Goal: Information Seeking & Learning: Learn about a topic

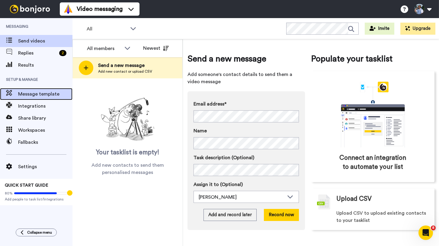
click at [41, 96] on span "Message template" at bounding box center [45, 94] width 54 height 7
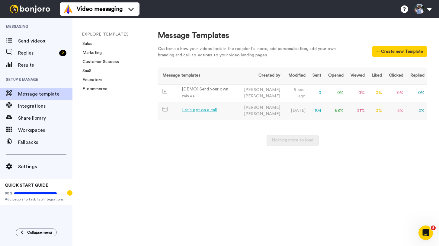
click at [206, 107] on div "Let's get on a call" at bounding box center [199, 110] width 35 height 6
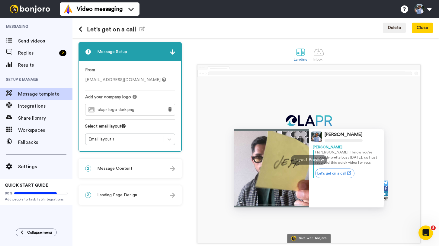
click at [240, 202] on img at bounding box center [271, 203] width 75 height 9
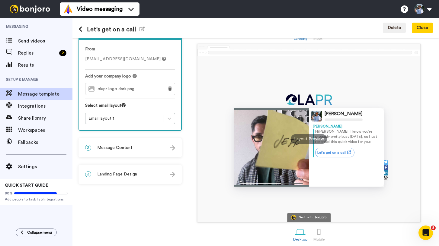
click at [316, 144] on div "Layout Preview" at bounding box center [309, 139] width 36 height 10
click at [316, 138] on div "Layout Preview" at bounding box center [309, 139] width 36 height 10
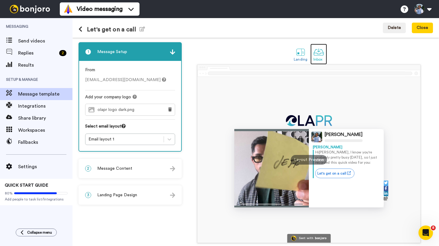
click at [320, 59] on div "Inbox" at bounding box center [318, 59] width 11 height 4
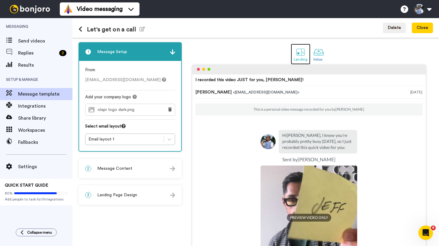
click at [302, 55] on div at bounding box center [300, 52] width 11 height 11
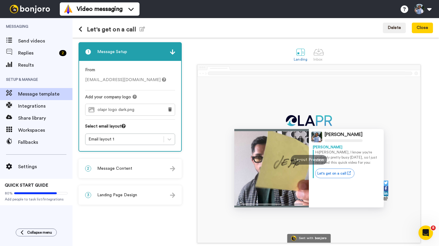
click at [289, 163] on div at bounding box center [271, 168] width 75 height 79
click at [302, 163] on div "Layout Preview" at bounding box center [309, 160] width 36 height 10
click at [153, 166] on div "2 Message Content" at bounding box center [130, 169] width 102 height 18
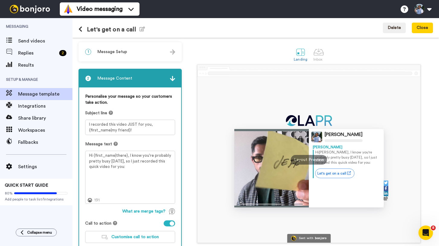
click at [73, 32] on div "Let's get on a call Edit name Delete Close" at bounding box center [255, 28] width 367 height 20
click at [79, 29] on icon at bounding box center [81, 29] width 4 height 6
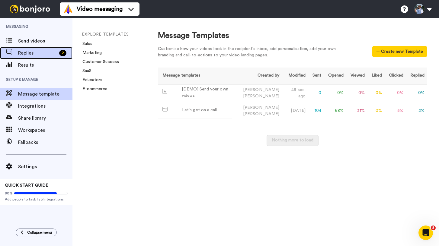
click at [37, 47] on div "Replies 2" at bounding box center [36, 53] width 72 height 12
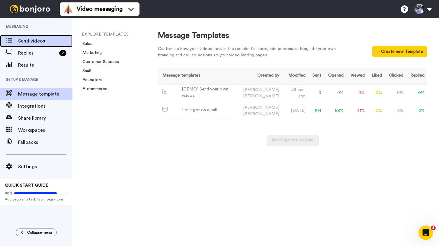
click at [37, 38] on span "Send videos" at bounding box center [45, 40] width 54 height 7
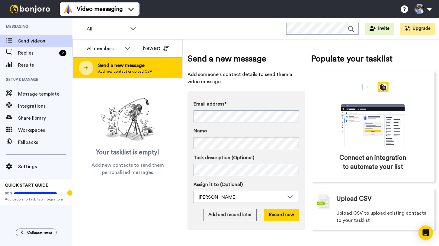
click at [86, 66] on icon at bounding box center [86, 68] width 5 height 5
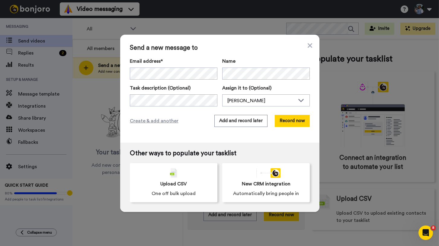
click at [205, 59] on label "Email address*" at bounding box center [174, 61] width 88 height 7
click at [280, 122] on button "Record now" at bounding box center [292, 121] width 35 height 12
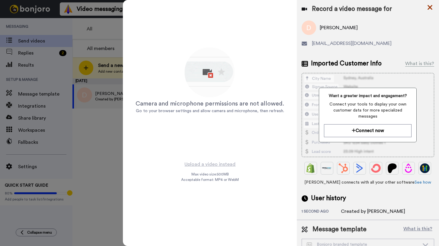
click at [428, 10] on icon at bounding box center [430, 8] width 6 height 8
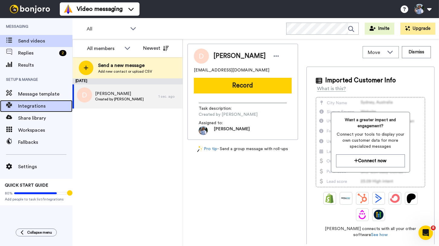
click at [30, 108] on span "Integrations" at bounding box center [45, 106] width 54 height 7
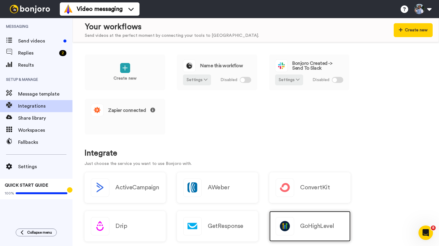
click at [314, 223] on h2 "GoHighLevel" at bounding box center [317, 226] width 34 height 7
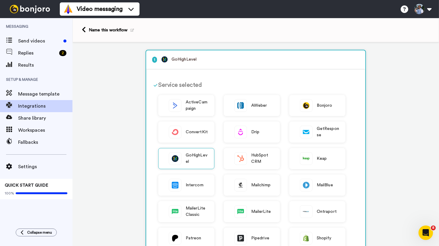
scroll to position [162, 0]
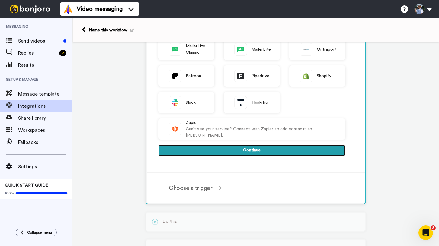
click at [228, 150] on button "Continue" at bounding box center [251, 150] width 187 height 11
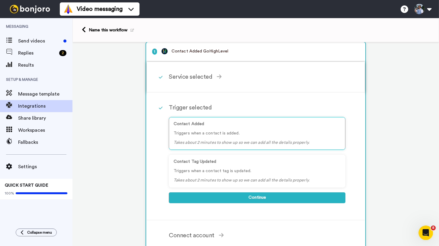
scroll to position [112, 0]
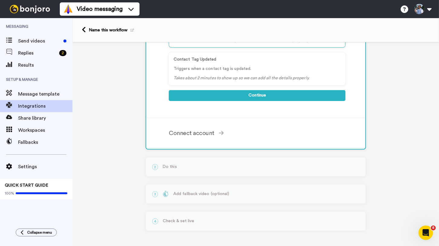
click at [220, 165] on div "2 Do this Select the service you use Bonjoro Complete the above to continue Act…" at bounding box center [256, 167] width 220 height 20
click at [220, 136] on span at bounding box center [221, 133] width 5 height 6
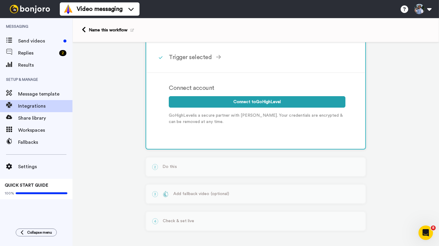
scroll to position [0, 0]
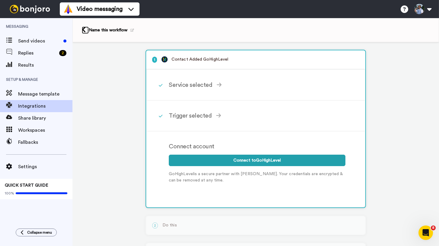
click at [83, 30] on icon at bounding box center [84, 30] width 4 height 6
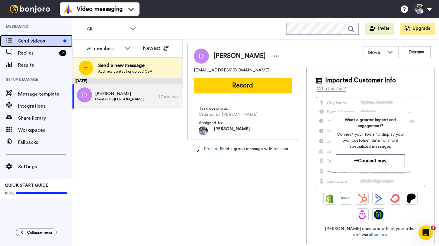
click at [29, 45] on div "Send videos" at bounding box center [36, 41] width 72 height 12
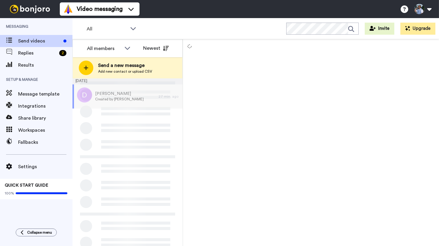
click at [132, 30] on icon at bounding box center [133, 28] width 7 height 6
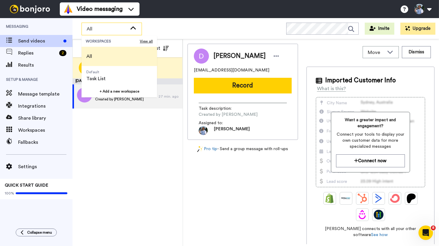
click at [129, 33] on div "All" at bounding box center [112, 29] width 60 height 12
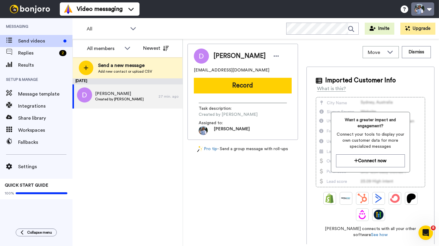
click at [418, 12] on button at bounding box center [422, 8] width 23 height 13
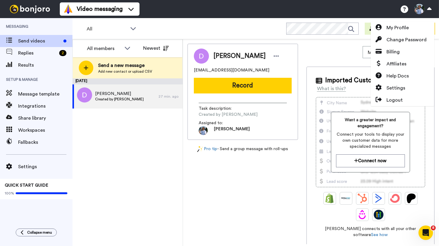
click at [270, 201] on div "Dan cuevadaniel1@gmail.com Record Task description : Created by Daniel Cueva As…" at bounding box center [242, 144] width 111 height 201
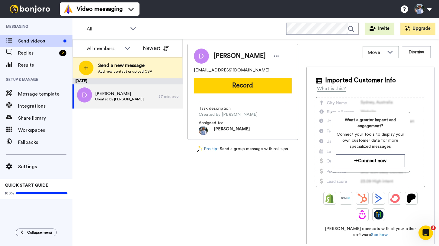
scroll to position [19, 0]
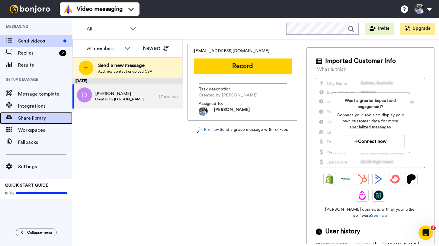
click at [37, 115] on span "Share library" at bounding box center [45, 118] width 54 height 7
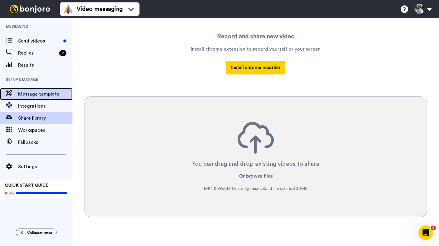
click at [35, 96] on span "Message template" at bounding box center [45, 94] width 54 height 7
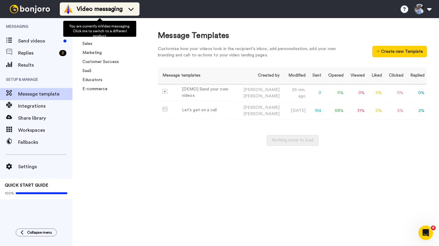
click at [121, 8] on span "Video messaging" at bounding box center [100, 9] width 46 height 8
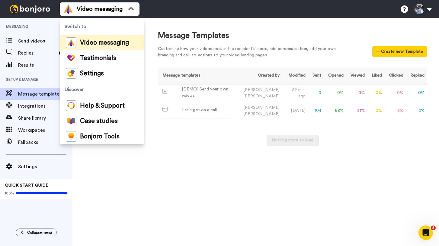
click at [162, 152] on div "Message templates Created by Modified Sent Opened Viewed Liked Clicked Replied …" at bounding box center [292, 111] width 269 height 87
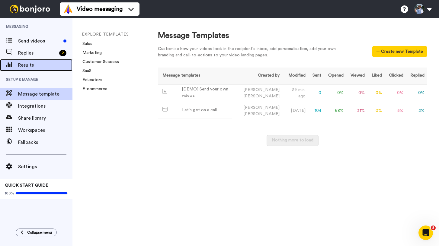
click at [38, 64] on span "Results" at bounding box center [45, 65] width 54 height 7
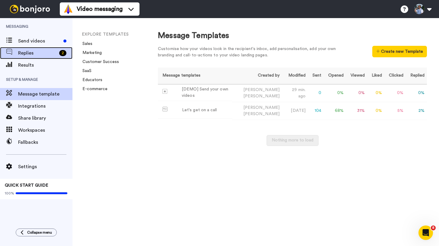
click at [38, 51] on span "Replies" at bounding box center [37, 53] width 39 height 7
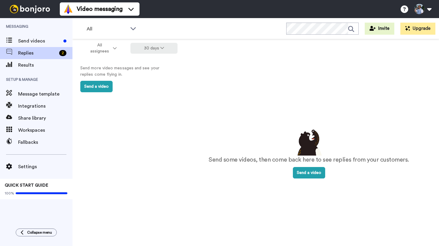
click at [149, 51] on button "30 days" at bounding box center [153, 48] width 47 height 11
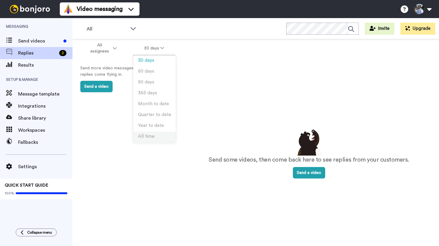
click at [149, 136] on span "All time" at bounding box center [146, 136] width 17 height 5
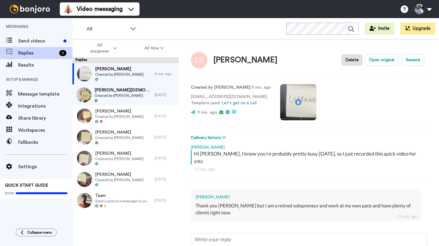
click at [304, 89] on video at bounding box center [298, 102] width 36 height 36
click at [379, 66] on div "[PERSON_NAME] Delete Open original Resend" at bounding box center [309, 60] width 236 height 18
click at [379, 63] on button "Open original" at bounding box center [381, 59] width 33 height 11
type textarea "x"
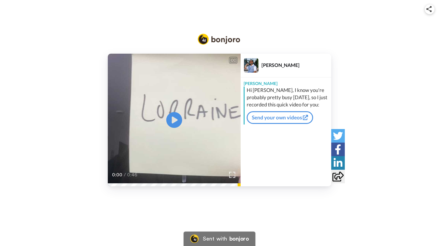
click at [178, 121] on icon at bounding box center [174, 120] width 16 height 16
click at [156, 127] on video at bounding box center [174, 120] width 133 height 133
